Goal: Task Accomplishment & Management: Manage account settings

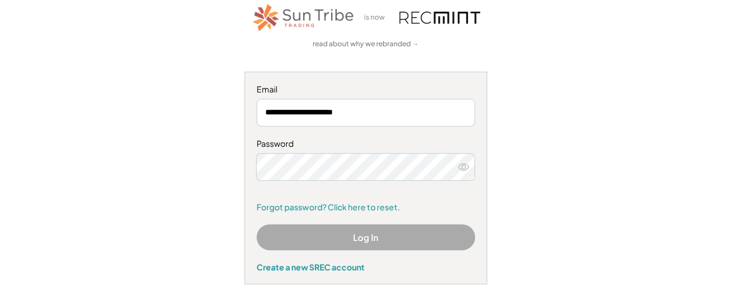
scroll to position [116, 0]
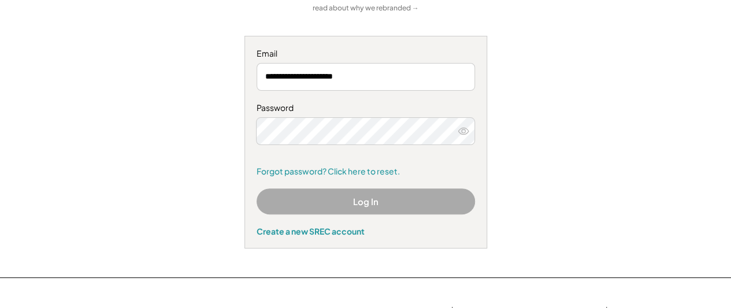
click at [332, 205] on button "Log In" at bounding box center [366, 201] width 219 height 26
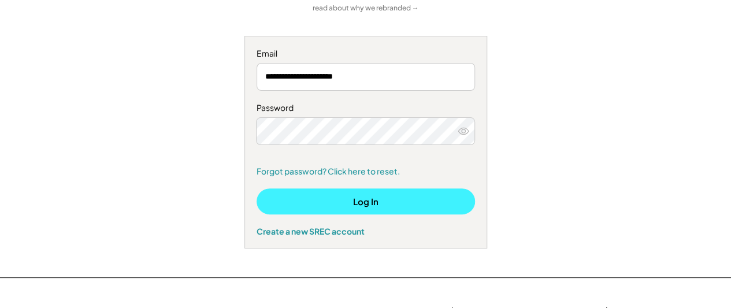
click at [391, 194] on button "Log In" at bounding box center [366, 201] width 219 height 26
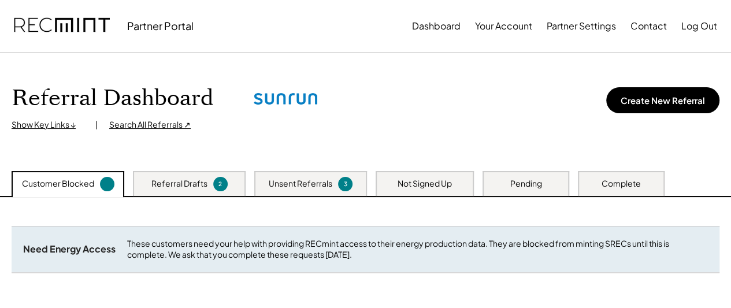
scroll to position [58, 0]
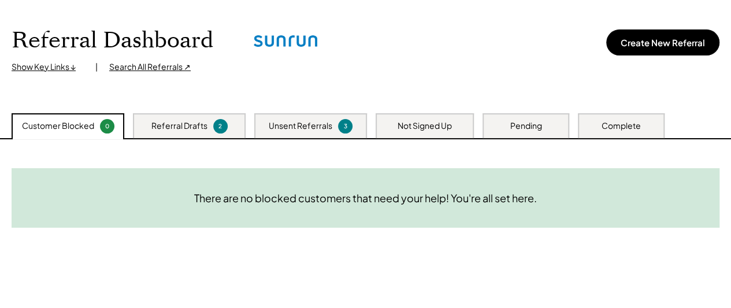
click at [192, 131] on div "Referral Drafts" at bounding box center [179, 126] width 56 height 12
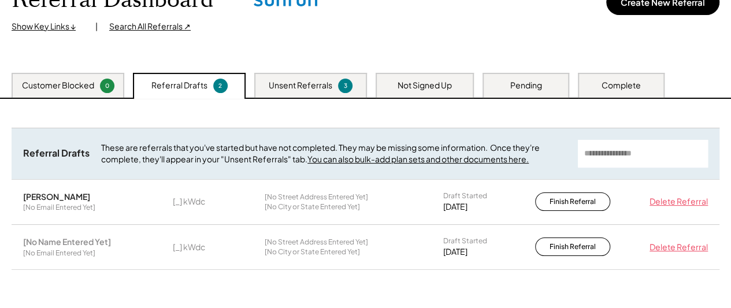
scroll to position [116, 0]
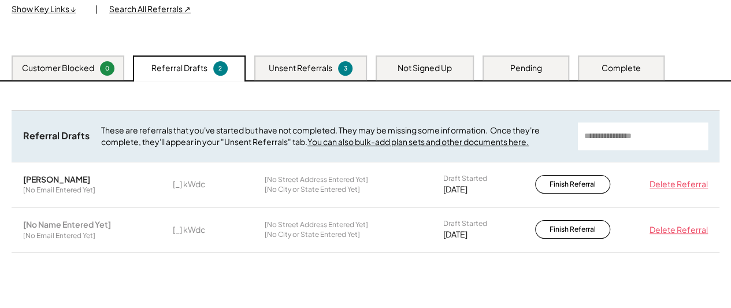
click at [675, 184] on div "Delete Referral" at bounding box center [677, 185] width 64 height 12
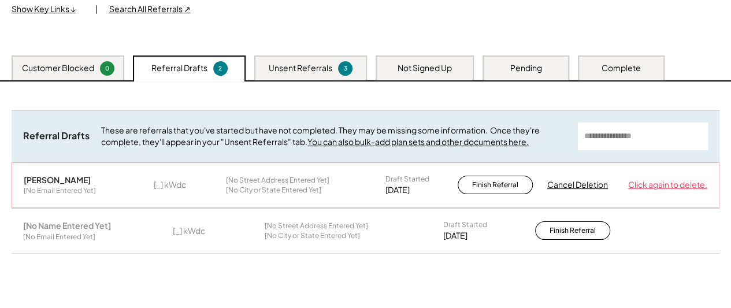
click at [651, 186] on div "Click again to delete." at bounding box center [667, 185] width 79 height 12
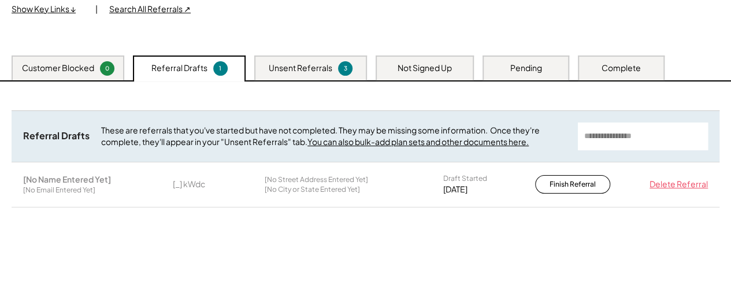
click at [653, 186] on div "Delete Referral" at bounding box center [677, 185] width 64 height 12
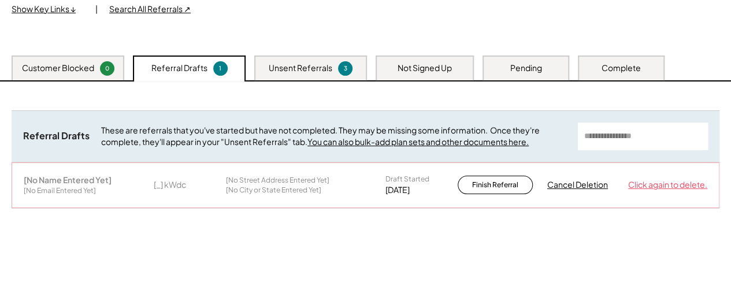
click at [660, 188] on div "Click again to delete." at bounding box center [667, 185] width 79 height 12
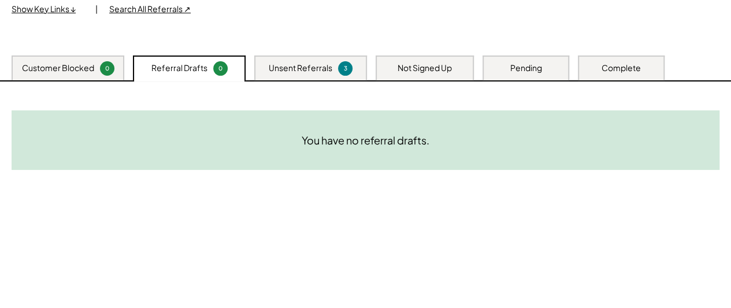
click at [283, 62] on div "Unsent Referrals 3" at bounding box center [310, 67] width 113 height 25
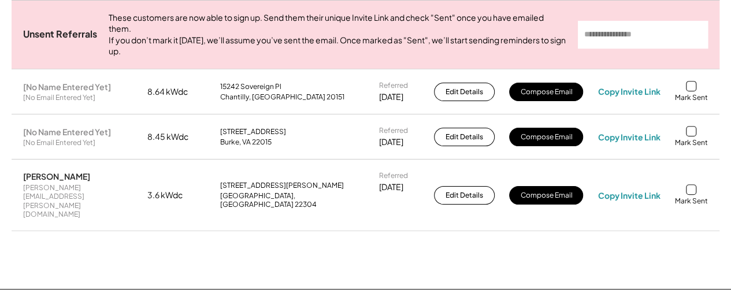
scroll to position [231, 0]
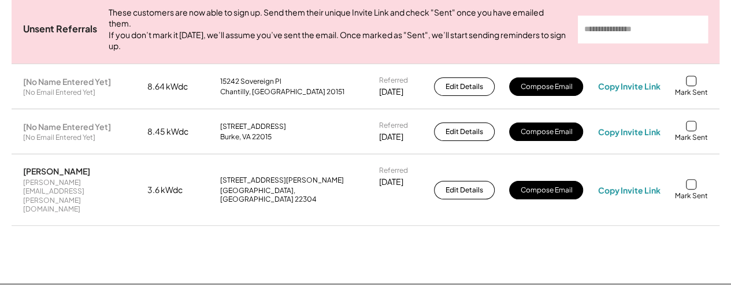
click at [689, 179] on div at bounding box center [691, 184] width 10 height 10
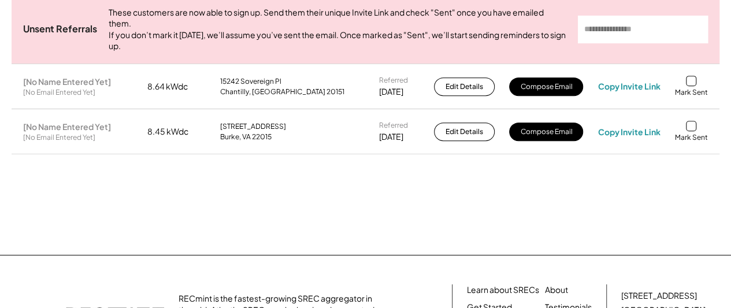
click at [695, 131] on div at bounding box center [691, 126] width 10 height 10
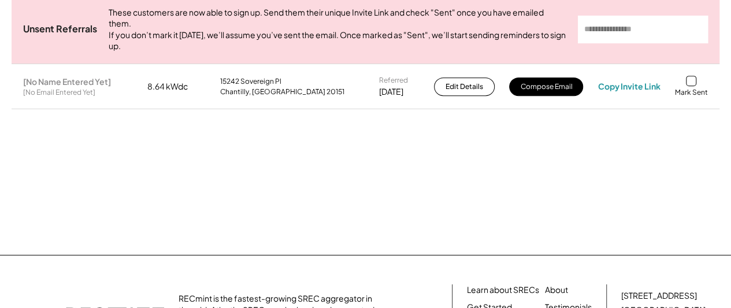
click at [693, 86] on div at bounding box center [691, 81] width 10 height 10
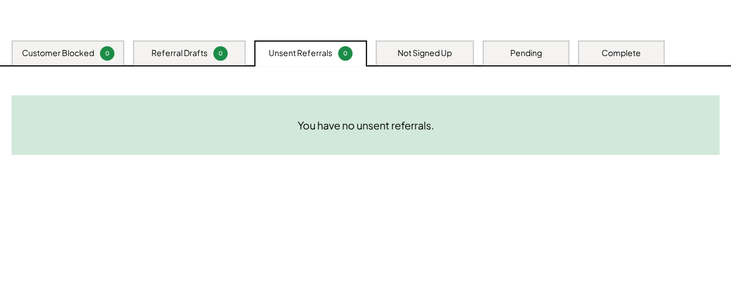
scroll to position [0, 0]
